Goal: Task Accomplishment & Management: Use online tool/utility

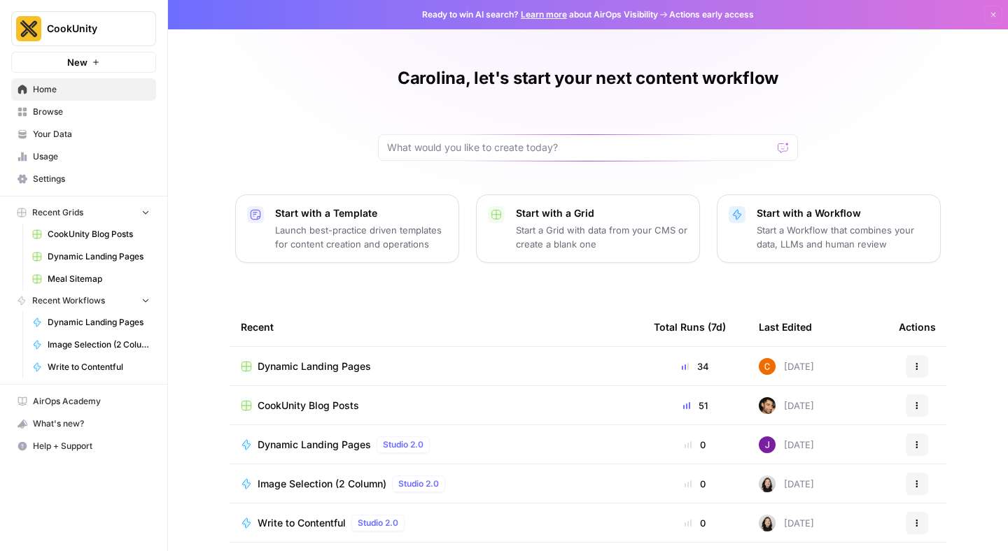
click at [337, 370] on span "Dynamic Landing Pages" at bounding box center [313, 367] width 113 height 14
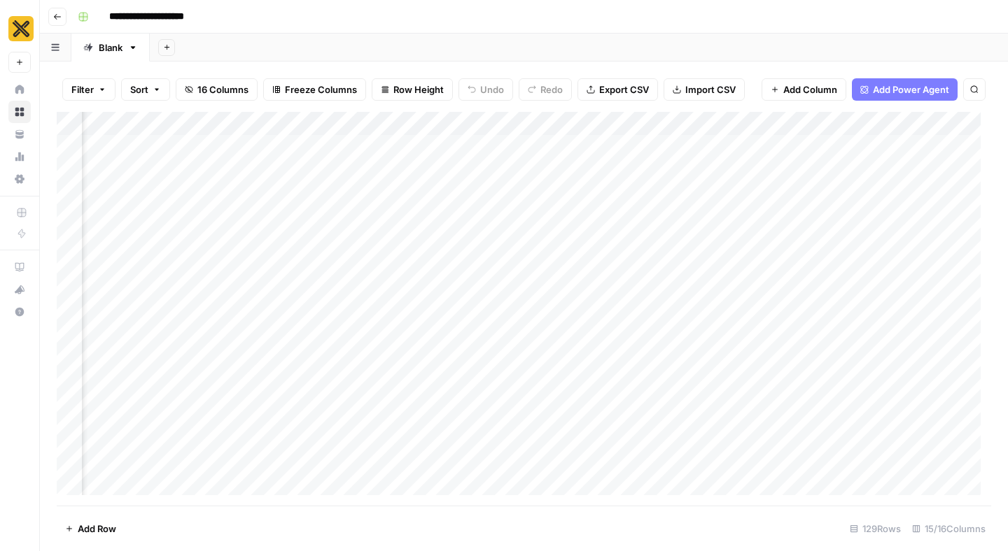
scroll to position [0, 273]
click at [652, 151] on div "Add Column" at bounding box center [524, 309] width 934 height 394
click at [671, 148] on div "Add Column" at bounding box center [524, 309] width 934 height 394
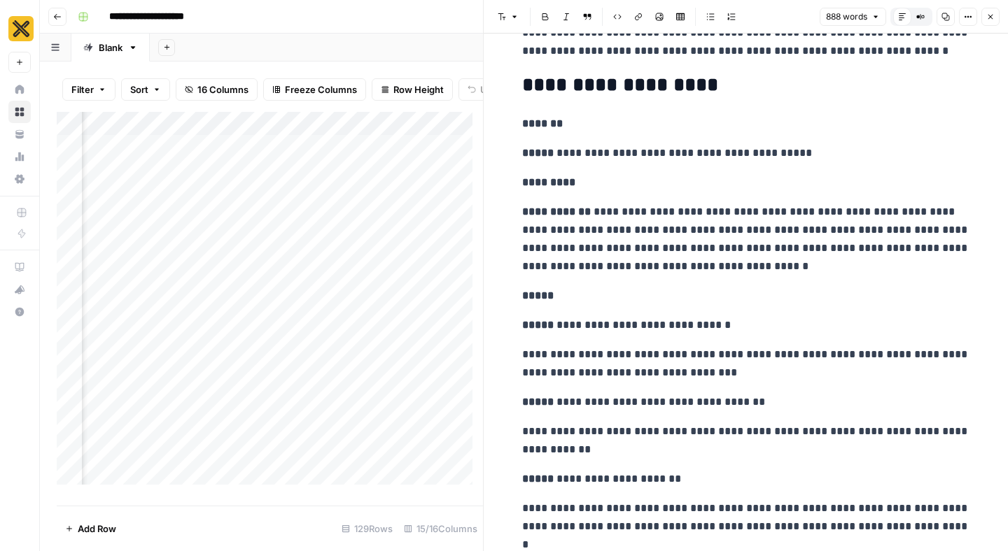
scroll to position [481, 0]
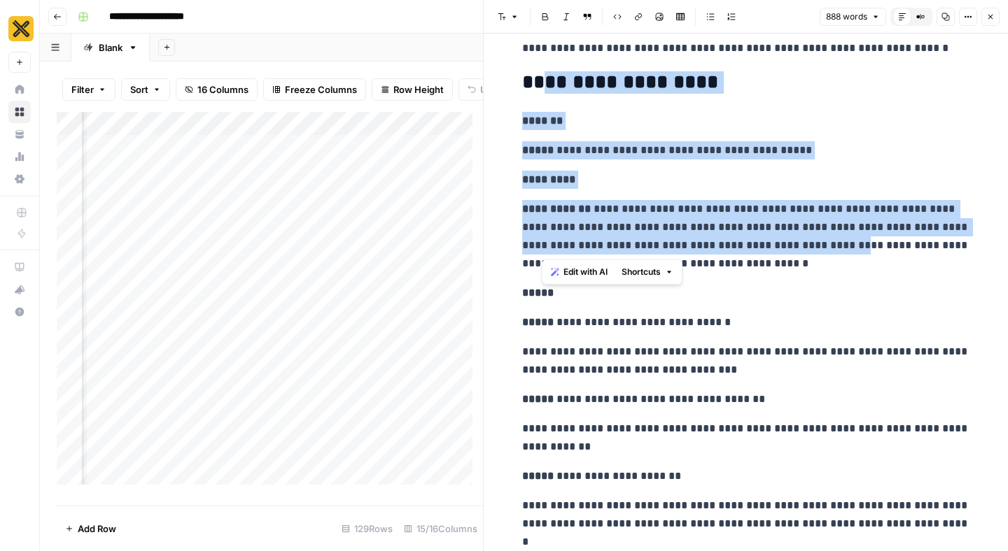
drag, startPoint x: 546, startPoint y: 78, endPoint x: 776, endPoint y: 241, distance: 281.5
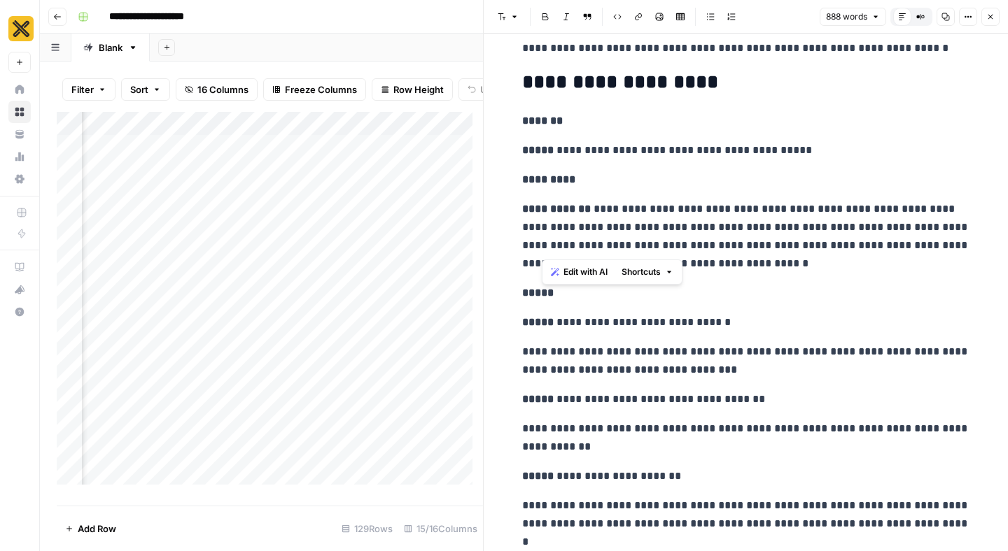
click at [779, 264] on p "**********" at bounding box center [746, 236] width 448 height 73
click at [644, 255] on p "**********" at bounding box center [746, 236] width 448 height 73
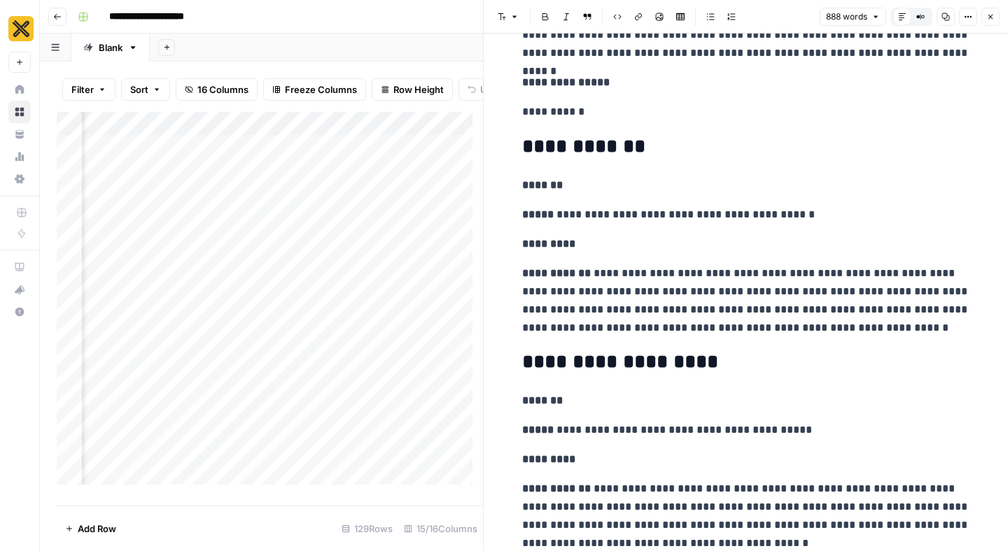
scroll to position [0, 0]
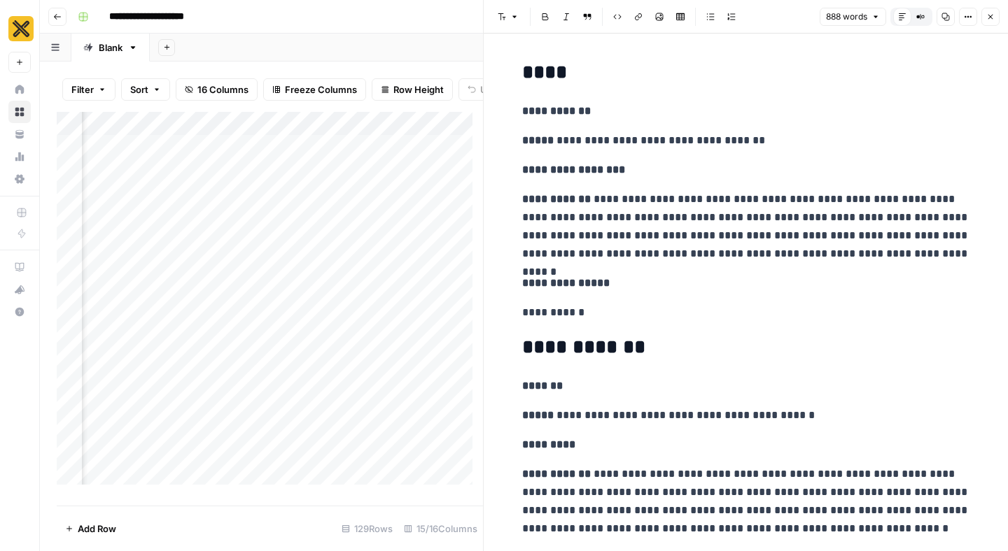
click at [991, 15] on icon "button" at bounding box center [990, 17] width 5 height 5
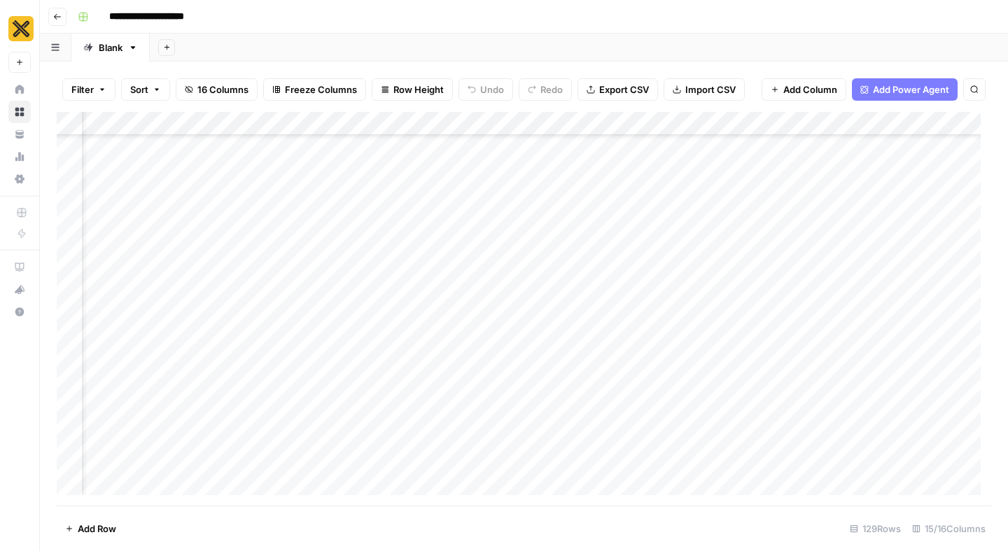
scroll to position [249, 61]
